Goal: Check status

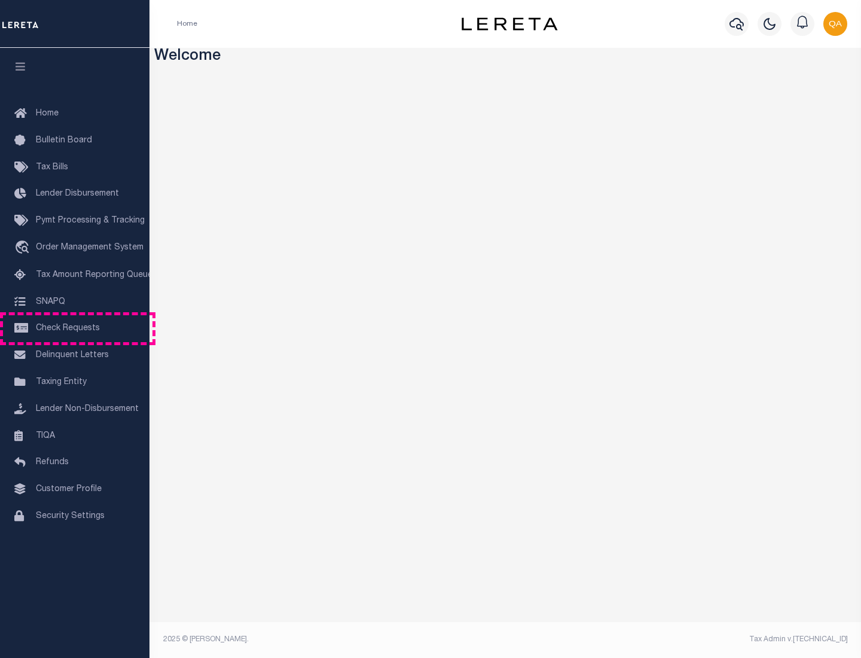
click at [75, 328] on span "Check Requests" at bounding box center [68, 328] width 64 height 8
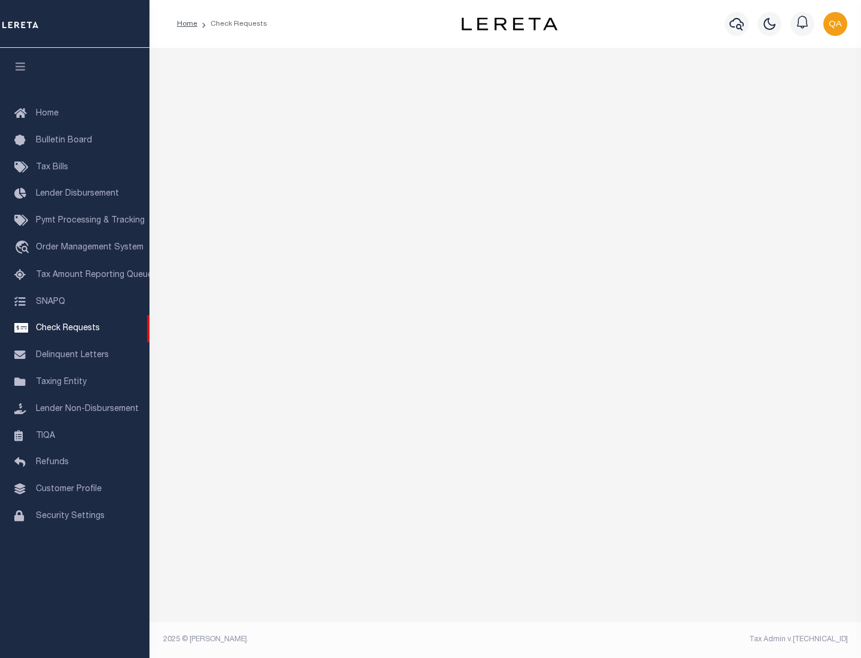
select select "50"
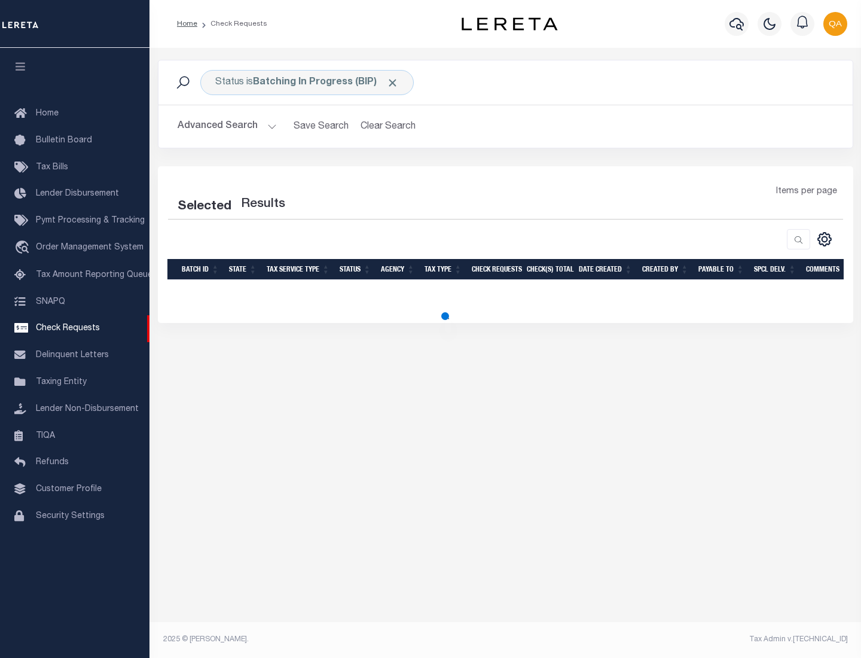
select select "50"
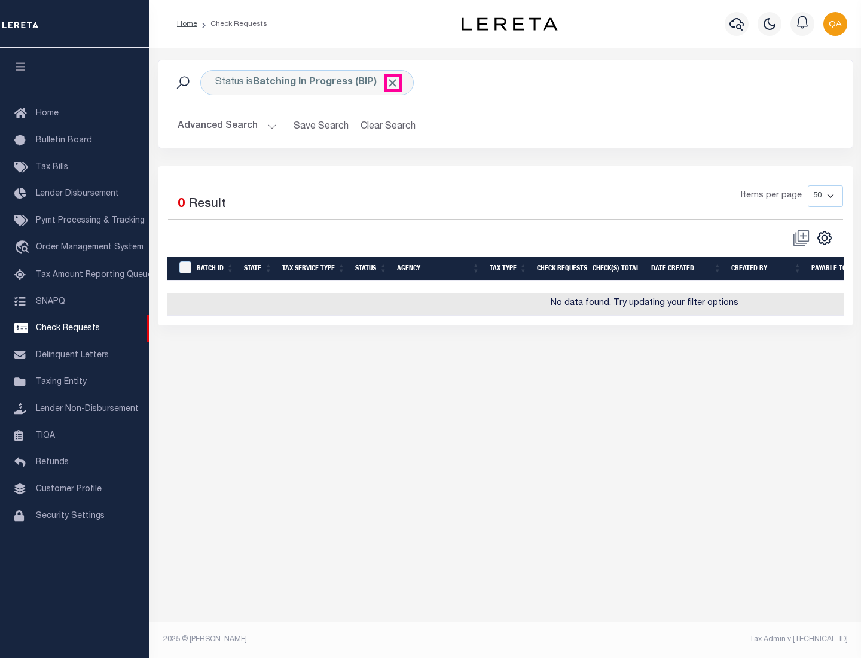
click at [393, 83] on span "Click to Remove" at bounding box center [392, 83] width 13 height 13
